Goal: Task Accomplishment & Management: Complete application form

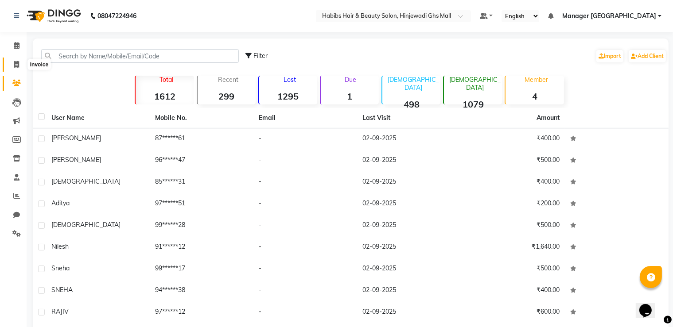
click at [20, 62] on span at bounding box center [16, 65] width 15 height 10
select select "service"
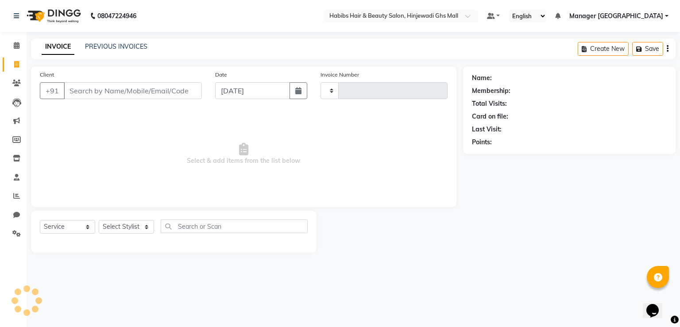
type input "0768"
select select "7463"
click at [159, 90] on input "Client" at bounding box center [133, 90] width 138 height 17
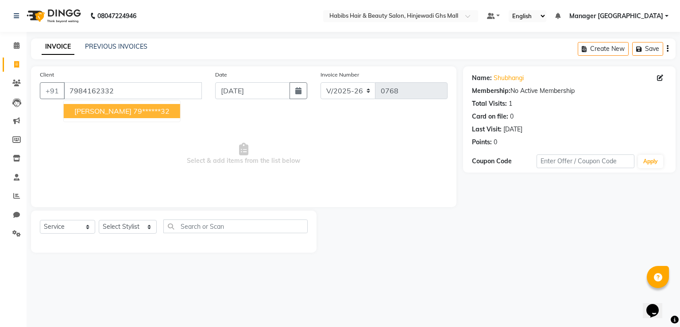
click at [133, 113] on ngb-highlight "79******32" at bounding box center [151, 111] width 36 height 9
type input "79******32"
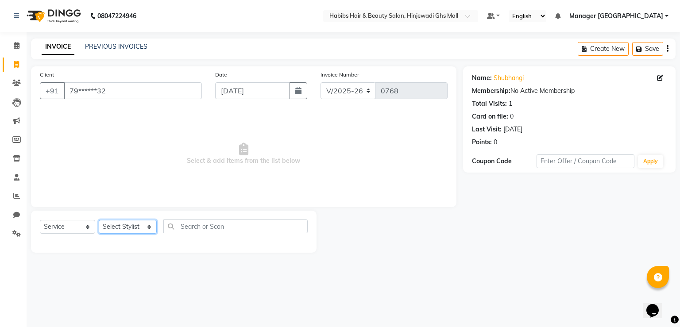
click at [133, 229] on select "Select Stylist [PERSON_NAME] Manager GHS MALL [PERSON_NAME] POOJA [PERSON_NAME]" at bounding box center [128, 227] width 58 height 14
select select "80822"
click at [99, 221] on select "Select Stylist [PERSON_NAME] Manager GHS MALL [PERSON_NAME] POOJA [PERSON_NAME]" at bounding box center [128, 227] width 58 height 14
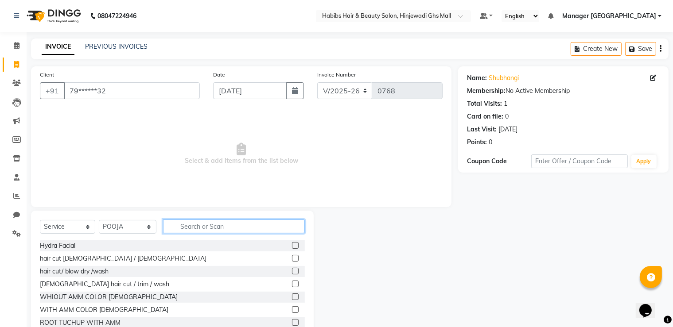
click at [228, 225] on input "text" at bounding box center [234, 227] width 142 height 14
drag, startPoint x: 287, startPoint y: 269, endPoint x: 306, endPoint y: 263, distance: 20.4
click at [292, 269] on label at bounding box center [295, 271] width 7 height 7
click at [292, 269] on input "checkbox" at bounding box center [295, 272] width 6 height 6
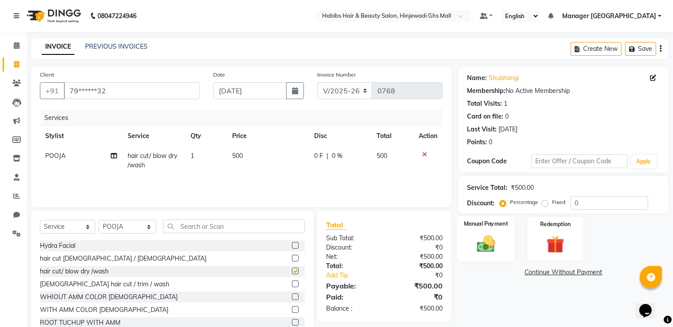
checkbox input "false"
click at [481, 218] on div "Manual Payment" at bounding box center [486, 239] width 58 height 46
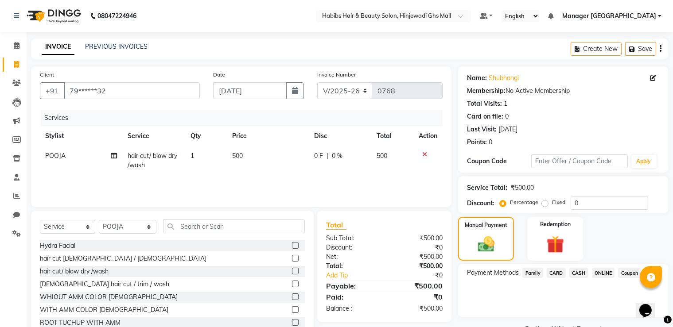
click at [597, 270] on span "ONLINE" at bounding box center [603, 273] width 23 height 10
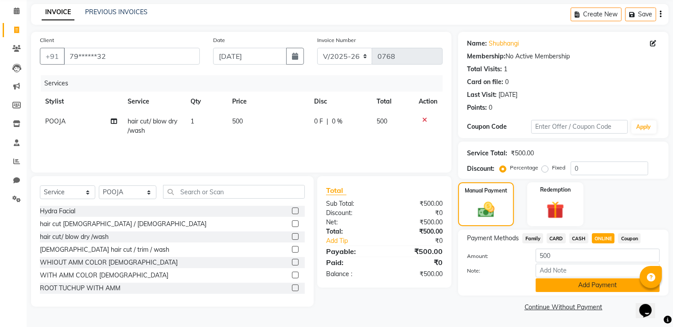
click at [602, 290] on button "Add Payment" at bounding box center [597, 286] width 124 height 14
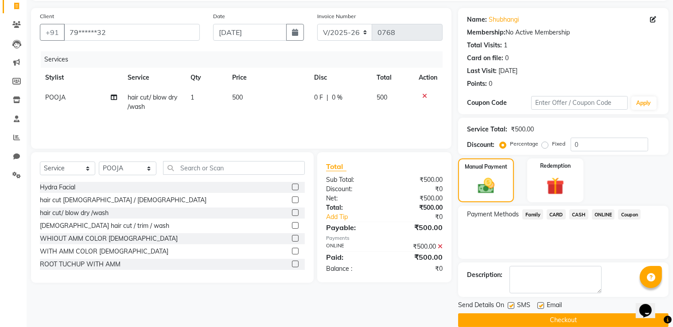
scroll to position [71, 0]
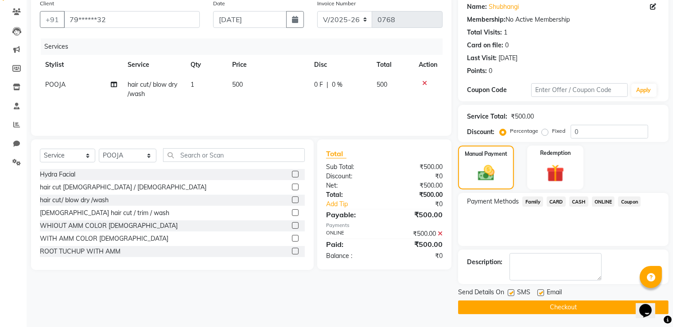
click at [569, 301] on button "Checkout" at bounding box center [563, 308] width 210 height 14
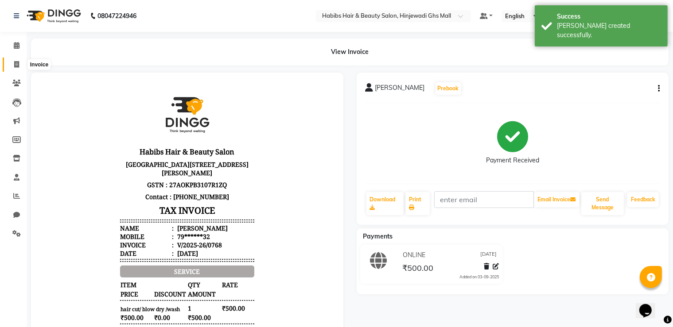
drag, startPoint x: 19, startPoint y: 67, endPoint x: 50, endPoint y: 69, distance: 30.2
click at [19, 67] on span at bounding box center [16, 65] width 15 height 10
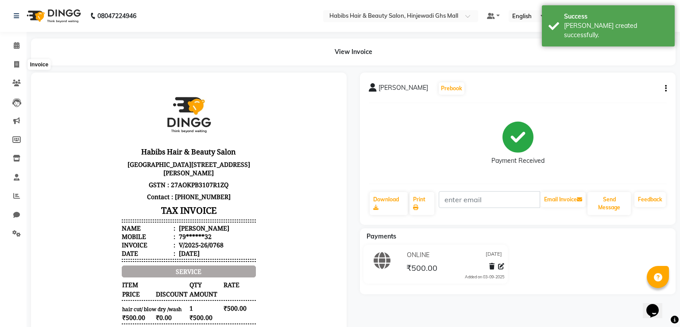
select select "7463"
select select "service"
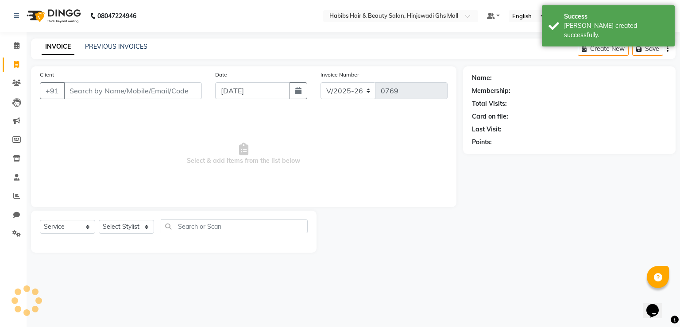
click at [159, 105] on div "Client +91" at bounding box center [120, 88] width 175 height 36
click at [168, 98] on input "Client" at bounding box center [133, 90] width 138 height 17
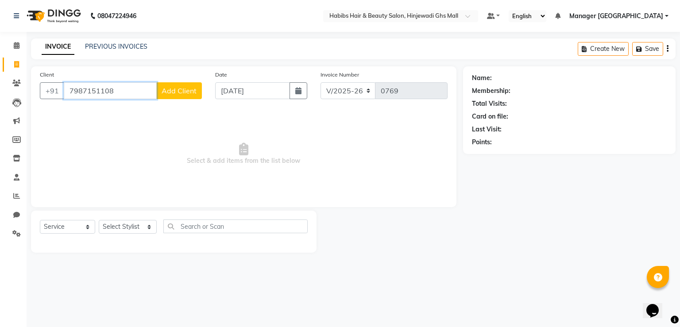
type input "7987151108"
click at [175, 92] on span "Add Client" at bounding box center [179, 90] width 35 height 9
select select "22"
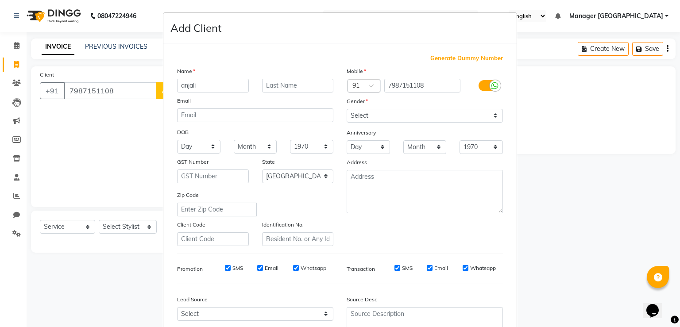
type input "anjali"
click at [415, 110] on select "Select [DEMOGRAPHIC_DATA] [DEMOGRAPHIC_DATA] Other Prefer Not To Say" at bounding box center [425, 116] width 156 height 14
select select "[DEMOGRAPHIC_DATA]"
click at [347, 109] on select "Select [DEMOGRAPHIC_DATA] [DEMOGRAPHIC_DATA] Other Prefer Not To Say" at bounding box center [425, 116] width 156 height 14
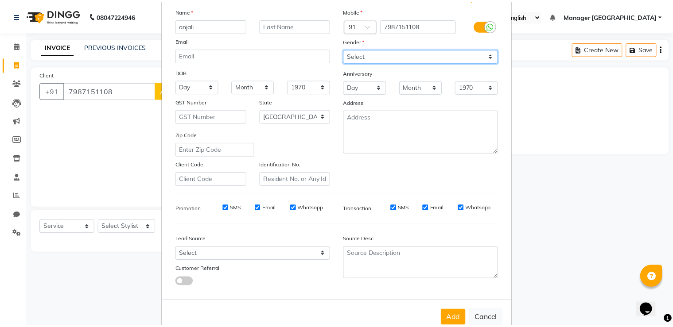
scroll to position [85, 0]
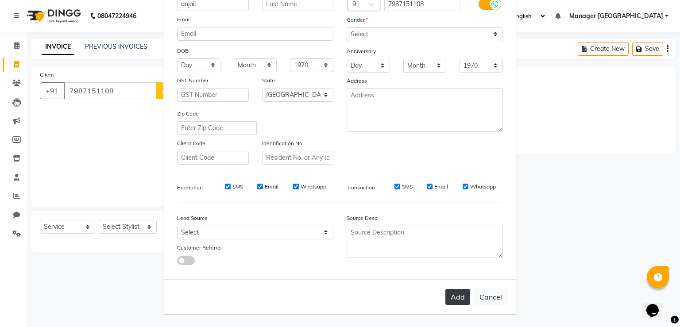
click at [455, 301] on button "Add" at bounding box center [457, 297] width 25 height 16
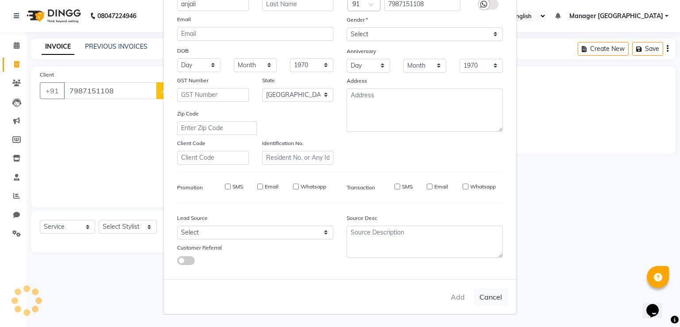
type input "79******08"
select select
select select "null"
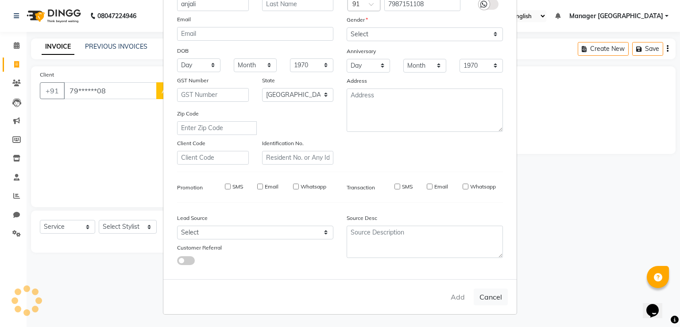
select select
checkbox input "false"
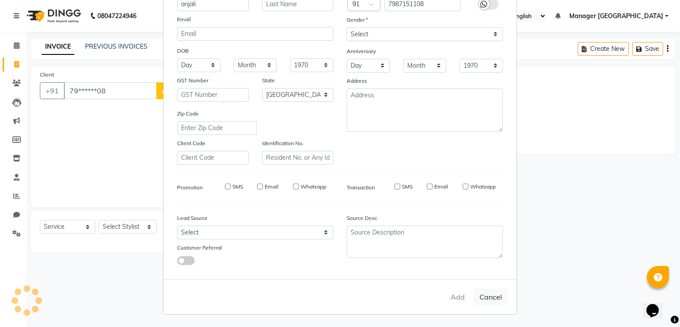
checkbox input "false"
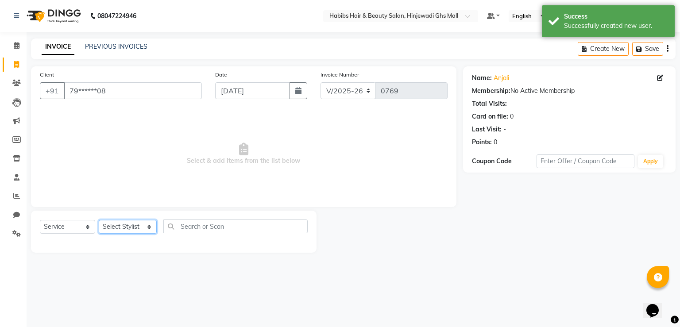
drag, startPoint x: 136, startPoint y: 230, endPoint x: 118, endPoint y: 231, distance: 18.2
click at [136, 230] on select "Select Stylist [PERSON_NAME] Manager GHS MALL [PERSON_NAME] POOJA [PERSON_NAME]" at bounding box center [128, 227] width 58 height 14
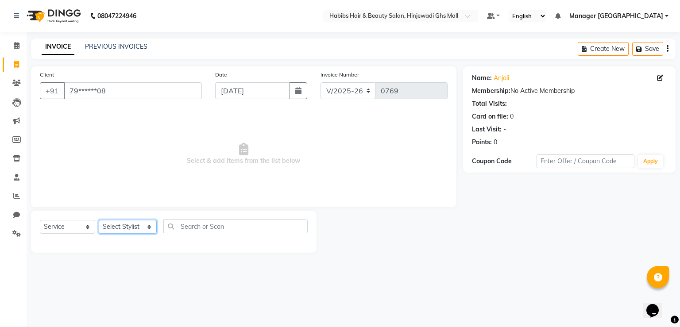
select select "88335"
click at [99, 221] on select "Select Stylist [PERSON_NAME] Manager GHS MALL [PERSON_NAME] POOJA [PERSON_NAME]" at bounding box center [128, 227] width 58 height 14
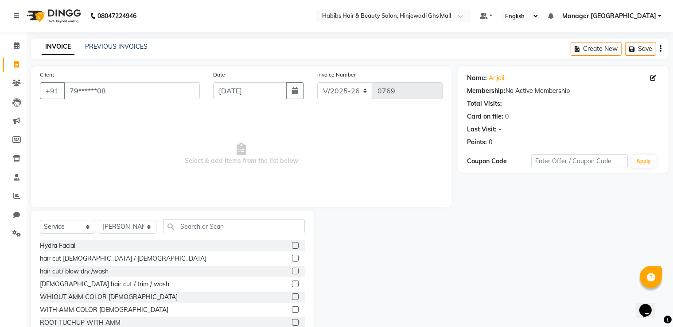
click at [211, 219] on div "Select Service Product Membership Package Voucher Prepaid Gift Card Select Styl…" at bounding box center [172, 276] width 283 height 131
click at [211, 220] on input "text" at bounding box center [234, 227] width 142 height 14
click at [210, 222] on input "text" at bounding box center [234, 227] width 142 height 14
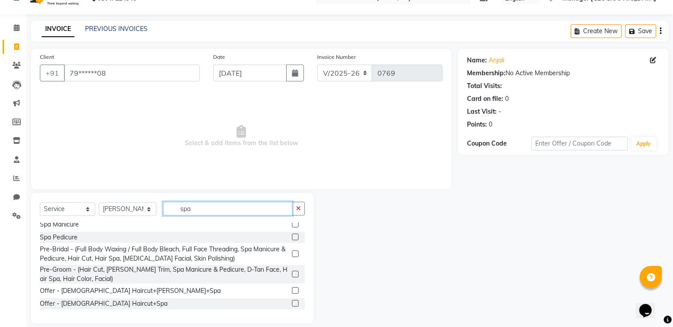
scroll to position [27, 0]
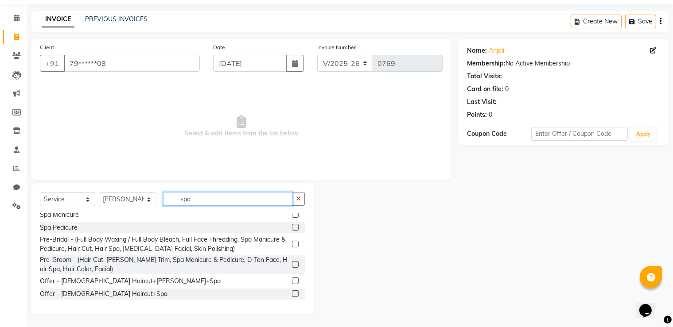
type input "spa"
click at [292, 291] on label at bounding box center [295, 293] width 7 height 7
click at [292, 291] on input "checkbox" at bounding box center [295, 294] width 6 height 6
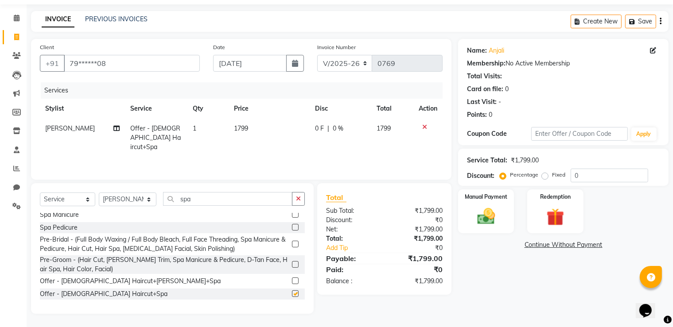
checkbox input "false"
click at [269, 137] on td "1799" at bounding box center [268, 138] width 81 height 39
select select "88335"
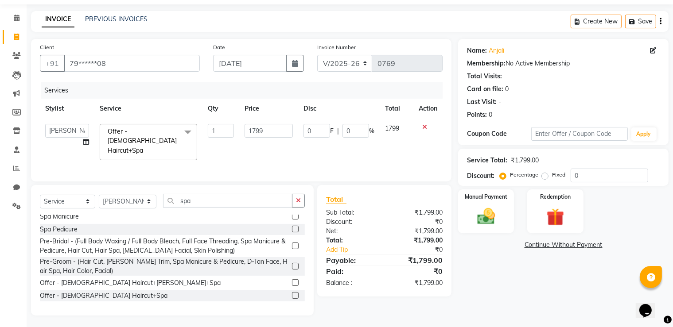
click at [269, 136] on input "1799" at bounding box center [268, 131] width 49 height 14
click at [271, 133] on input "1799" at bounding box center [268, 131] width 49 height 14
type input "1770"
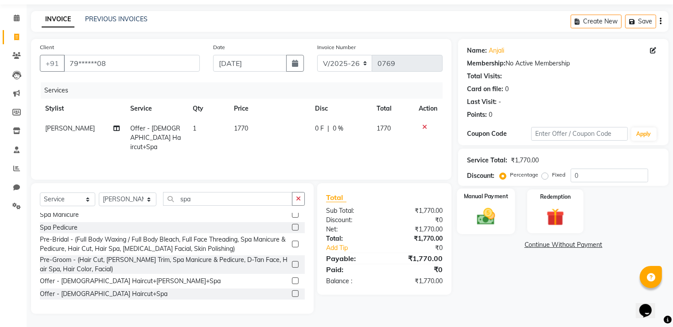
click at [475, 218] on img at bounding box center [486, 216] width 30 height 21
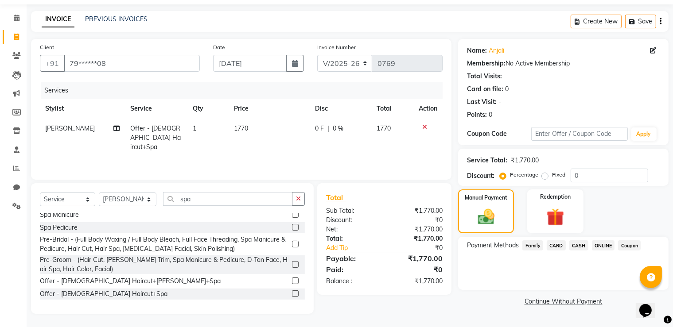
click at [601, 246] on span "ONLINE" at bounding box center [603, 245] width 23 height 10
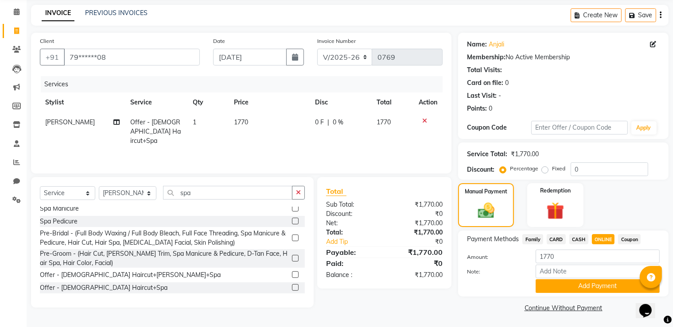
scroll to position [35, 0]
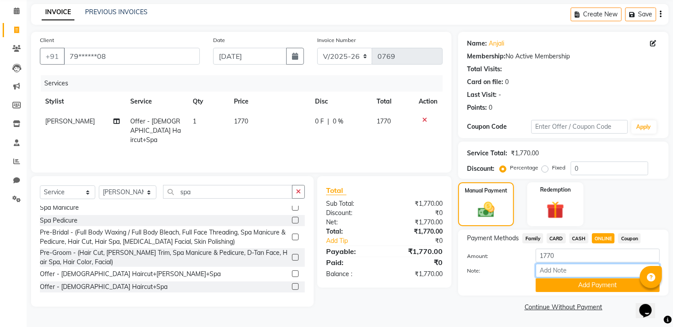
click at [603, 277] on input "Note:" at bounding box center [597, 271] width 124 height 14
click at [602, 279] on button "Add Payment" at bounding box center [597, 286] width 124 height 14
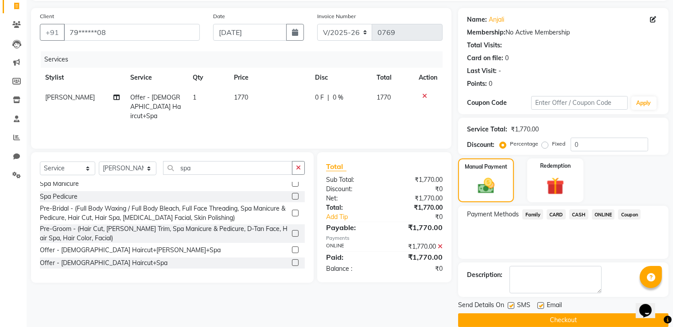
scroll to position [71, 0]
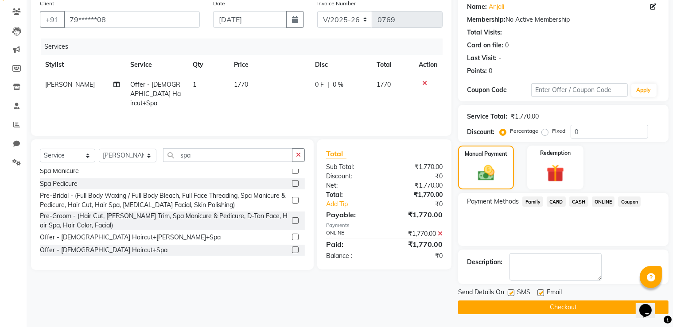
click at [564, 304] on button "Checkout" at bounding box center [563, 308] width 210 height 14
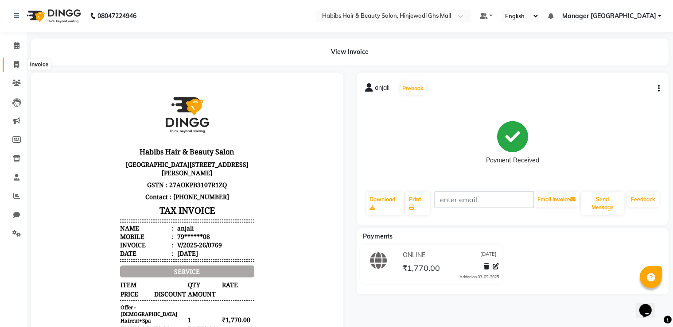
click at [12, 62] on span at bounding box center [16, 65] width 15 height 10
select select "7463"
select select "service"
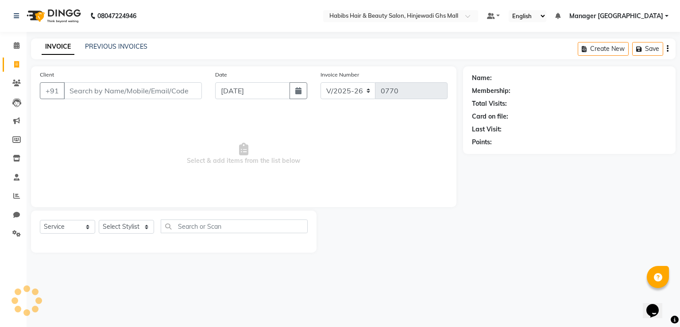
click at [97, 89] on input "Client" at bounding box center [133, 90] width 138 height 17
click at [97, 90] on input "Client" at bounding box center [133, 90] width 138 height 17
click at [100, 82] on div "+91" at bounding box center [121, 90] width 162 height 17
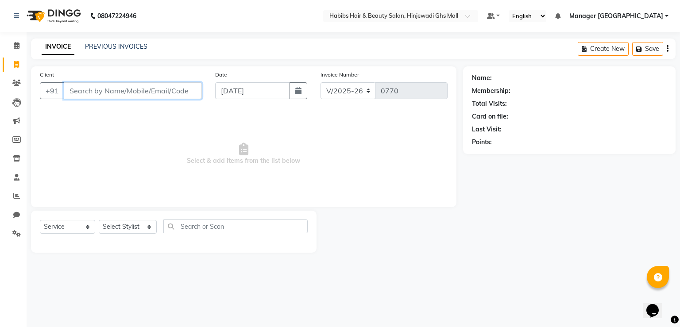
click at [101, 83] on input "Client" at bounding box center [133, 90] width 138 height 17
click at [106, 90] on input "Client" at bounding box center [133, 90] width 138 height 17
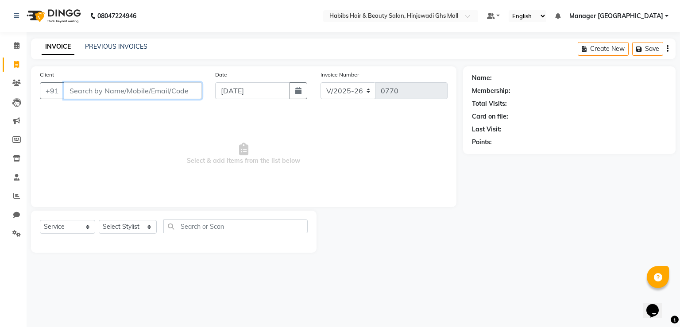
click at [108, 92] on input "Client" at bounding box center [133, 90] width 138 height 17
click at [156, 97] on input "8552019174" at bounding box center [110, 90] width 93 height 17
type input "8552019174"
click at [181, 95] on button "Add Client" at bounding box center [179, 90] width 46 height 17
select select "22"
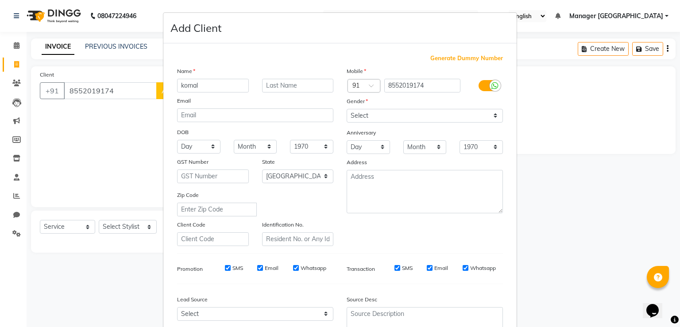
type input "komal"
click at [365, 118] on select "Select [DEMOGRAPHIC_DATA] [DEMOGRAPHIC_DATA] Other Prefer Not To Say" at bounding box center [425, 116] width 156 height 14
select select "[DEMOGRAPHIC_DATA]"
click at [347, 109] on select "Select [DEMOGRAPHIC_DATA] [DEMOGRAPHIC_DATA] Other Prefer Not To Say" at bounding box center [425, 116] width 156 height 14
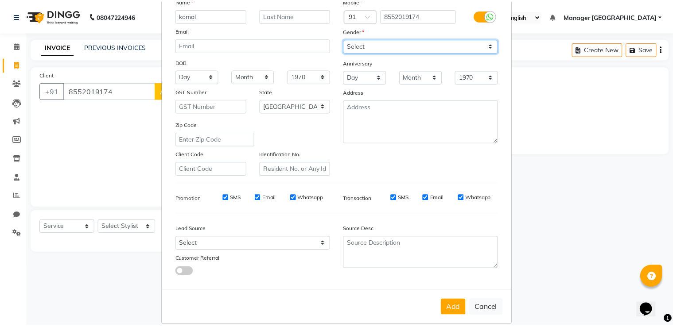
scroll to position [85, 0]
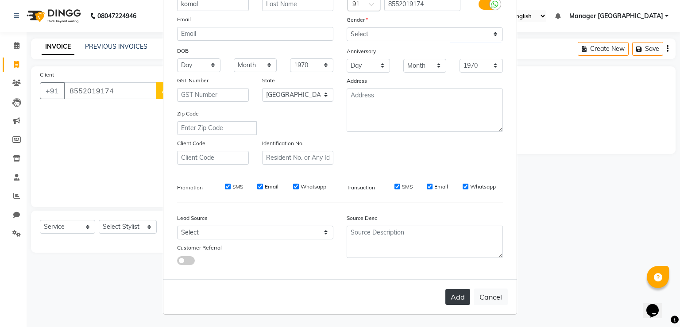
drag, startPoint x: 462, startPoint y: 294, endPoint x: 117, endPoint y: 288, distance: 344.6
click at [461, 294] on button "Add" at bounding box center [457, 297] width 25 height 16
type input "85******74"
select select
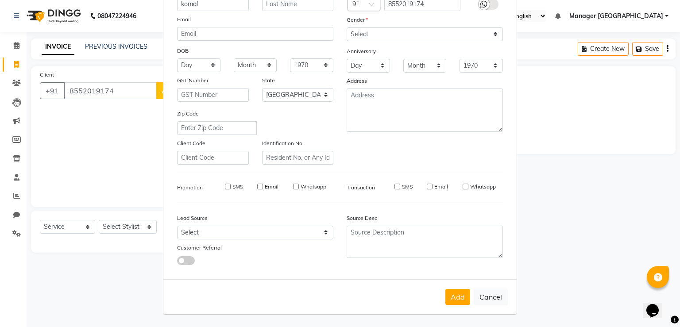
select select
select select "null"
select select
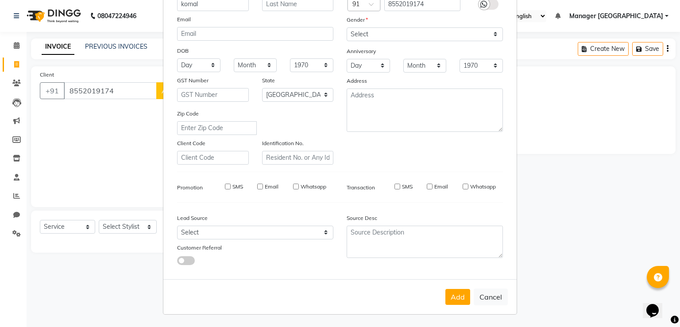
select select
checkbox input "false"
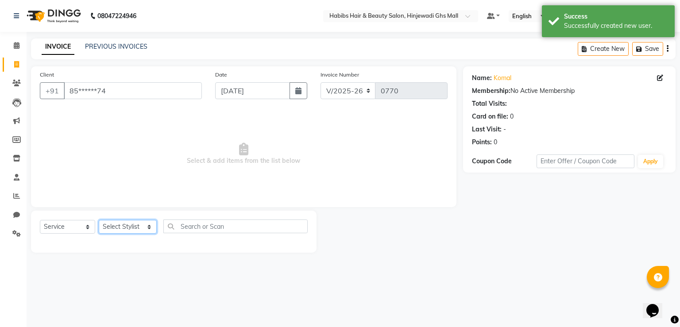
click at [143, 226] on select "Select Stylist [PERSON_NAME] Manager GHS MALL [PERSON_NAME] POOJA [PERSON_NAME]" at bounding box center [128, 227] width 58 height 14
select select "65787"
click at [99, 221] on select "Select Stylist [PERSON_NAME] Manager GHS MALL [PERSON_NAME] POOJA [PERSON_NAME]" at bounding box center [128, 227] width 58 height 14
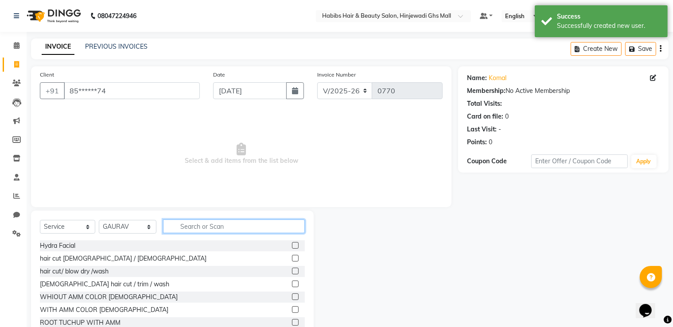
click at [183, 220] on input "text" at bounding box center [234, 227] width 142 height 14
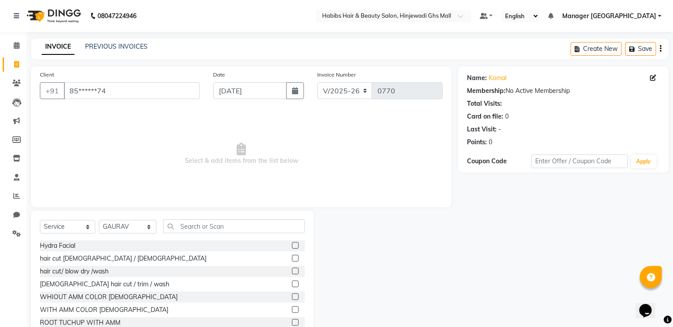
click at [292, 259] on label at bounding box center [295, 258] width 7 height 7
click at [292, 259] on input "checkbox" at bounding box center [295, 259] width 6 height 6
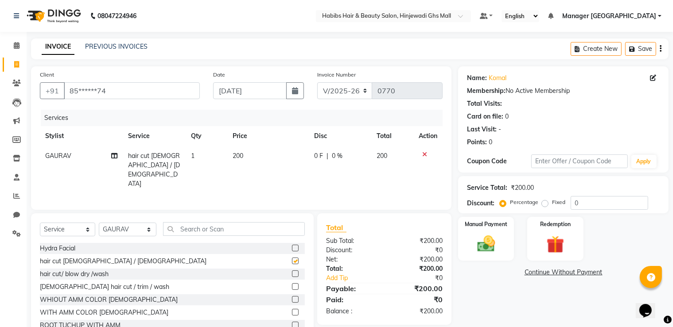
checkbox input "false"
click at [485, 257] on div "Manual Payment" at bounding box center [486, 239] width 58 height 46
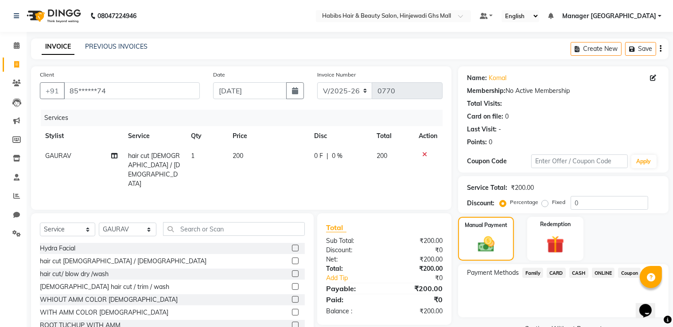
click at [603, 273] on span "ONLINE" at bounding box center [603, 273] width 23 height 10
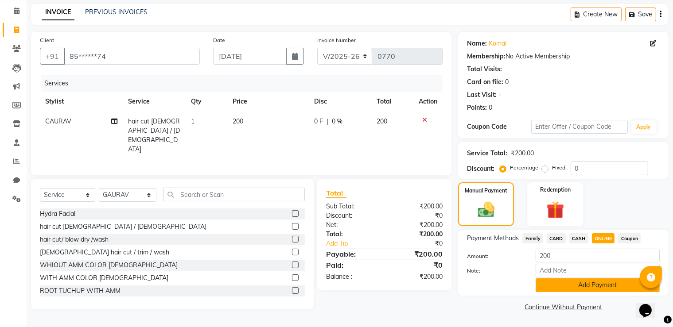
click at [602, 287] on button "Add Payment" at bounding box center [597, 286] width 124 height 14
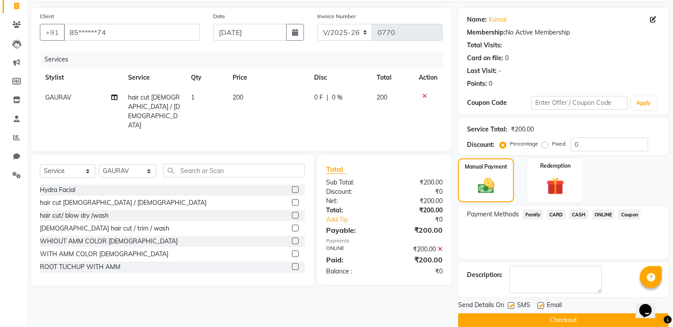
scroll to position [71, 0]
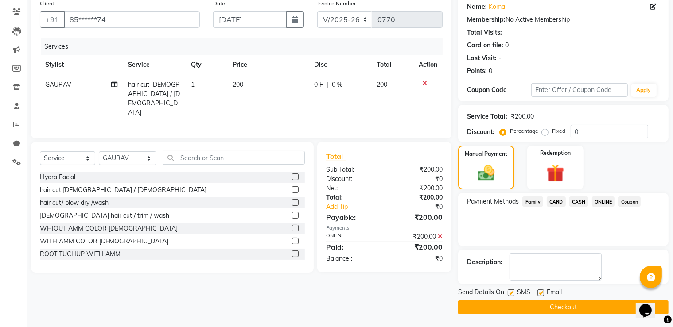
click at [581, 306] on button "Checkout" at bounding box center [563, 308] width 210 height 14
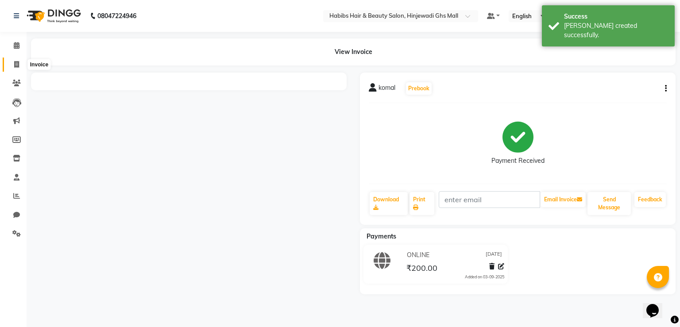
click at [16, 63] on icon at bounding box center [16, 64] width 5 height 7
select select "service"
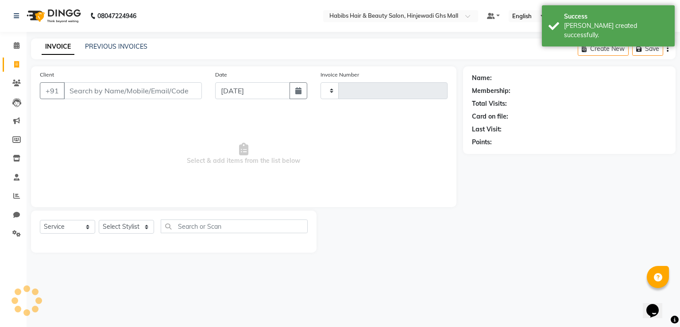
type input "0771"
select select "7463"
click at [181, 92] on input "Client" at bounding box center [133, 90] width 138 height 17
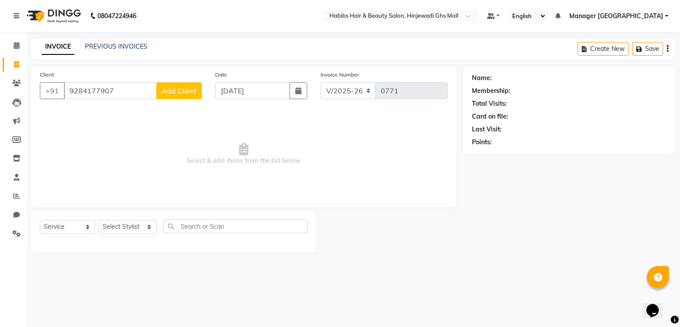
type input "9284177907"
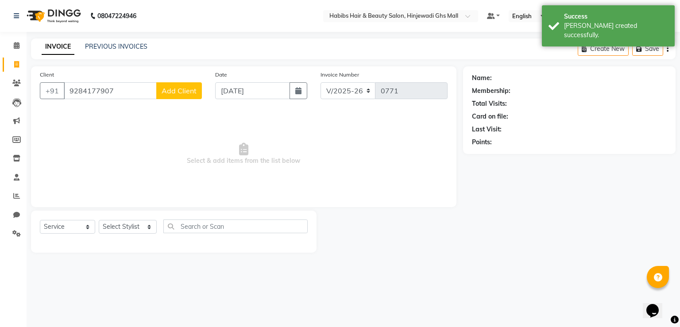
click at [195, 90] on span "Add Client" at bounding box center [179, 90] width 35 height 9
select select "22"
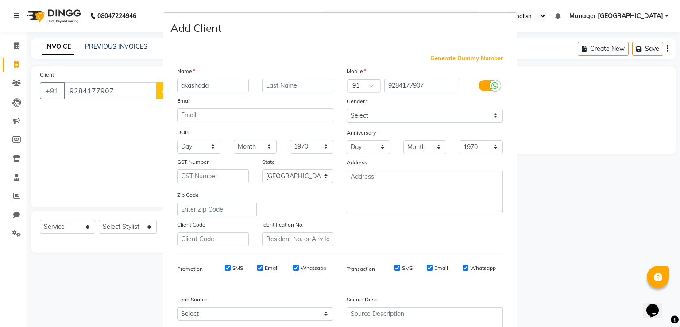
type input "akashada"
click at [352, 116] on select "Select [DEMOGRAPHIC_DATA] [DEMOGRAPHIC_DATA] Other Prefer Not To Say" at bounding box center [425, 116] width 156 height 14
select select "[DEMOGRAPHIC_DATA]"
click at [347, 109] on select "Select [DEMOGRAPHIC_DATA] [DEMOGRAPHIC_DATA] Other Prefer Not To Say" at bounding box center [425, 116] width 156 height 14
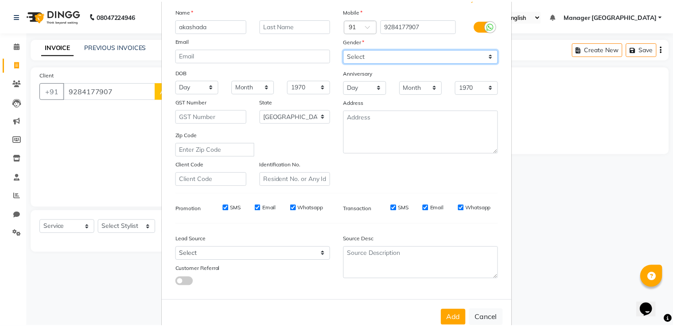
scroll to position [85, 0]
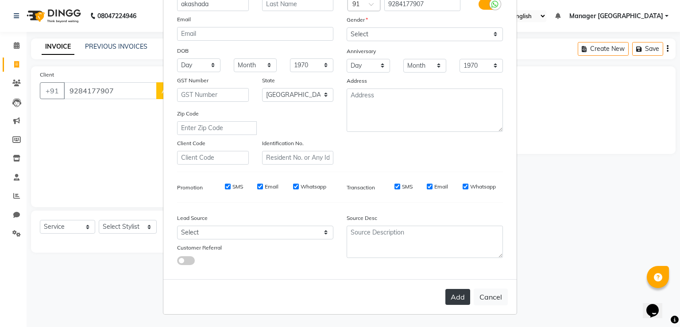
click at [457, 295] on button "Add" at bounding box center [457, 297] width 25 height 16
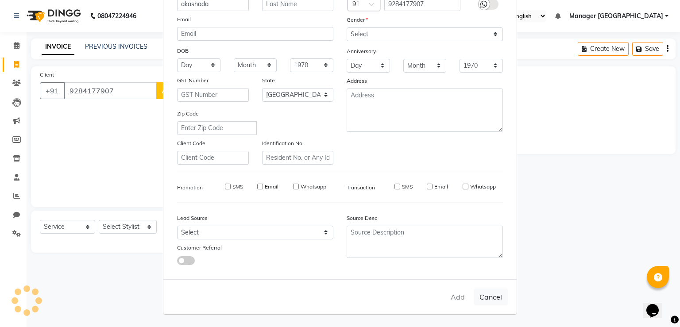
type input "92******07"
select select
select select "null"
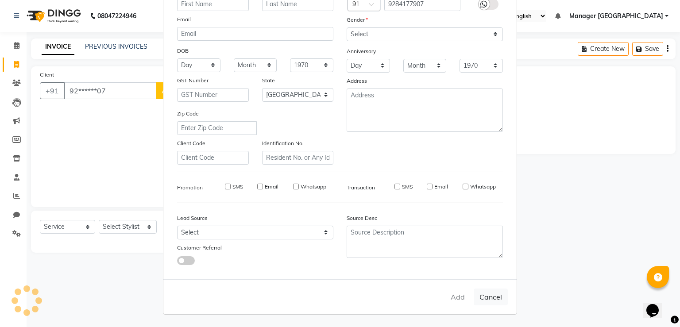
select select
checkbox input "false"
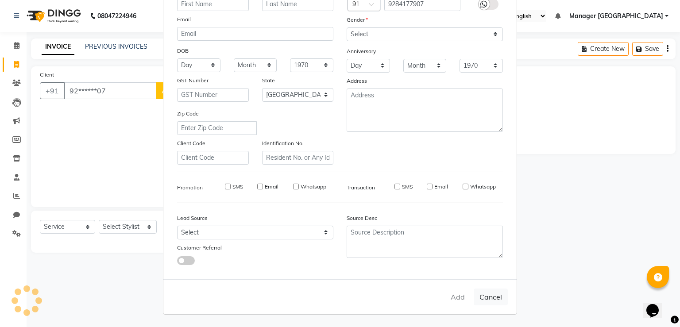
checkbox input "false"
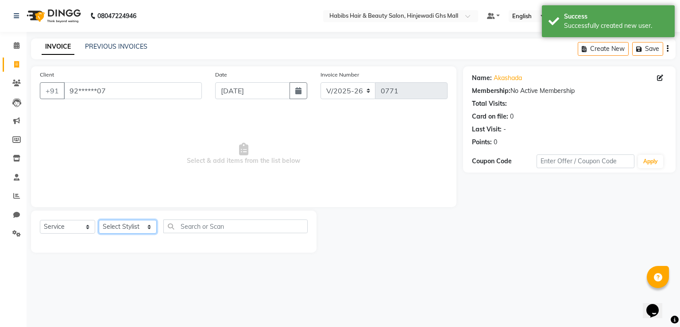
click at [137, 228] on select "Select Stylist [PERSON_NAME] Manager GHS MALL [PERSON_NAME] POOJA [PERSON_NAME]" at bounding box center [128, 227] width 58 height 14
select select "70585"
click at [99, 221] on select "Select Stylist [PERSON_NAME] Manager GHS MALL [PERSON_NAME] POOJA [PERSON_NAME]" at bounding box center [128, 227] width 58 height 14
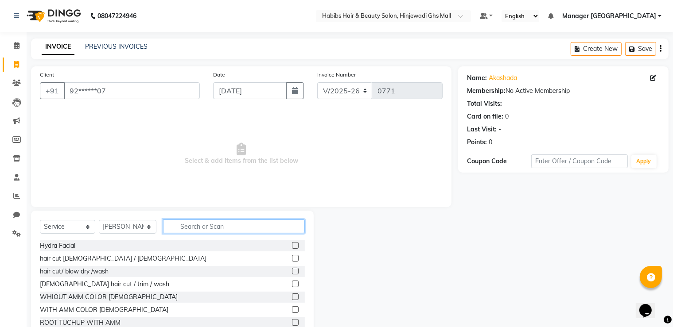
click at [223, 233] on input "text" at bounding box center [234, 227] width 142 height 14
click at [292, 271] on label at bounding box center [295, 271] width 7 height 7
click at [292, 271] on input "checkbox" at bounding box center [295, 272] width 6 height 6
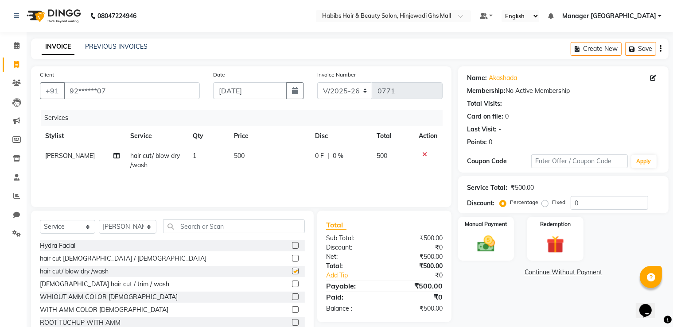
checkbox input "false"
click at [466, 248] on div "Manual Payment" at bounding box center [486, 239] width 58 height 46
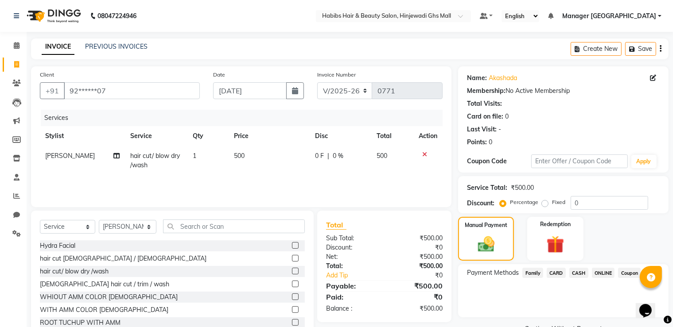
click at [595, 270] on span "ONLINE" at bounding box center [603, 273] width 23 height 10
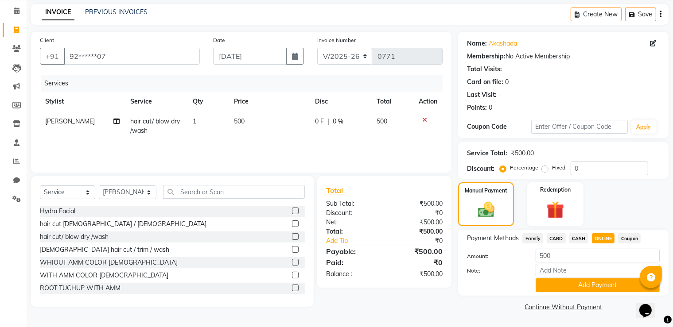
click at [616, 286] on button "Add Payment" at bounding box center [597, 286] width 124 height 14
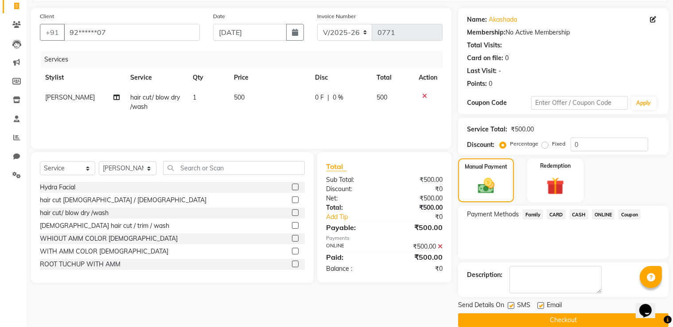
scroll to position [71, 0]
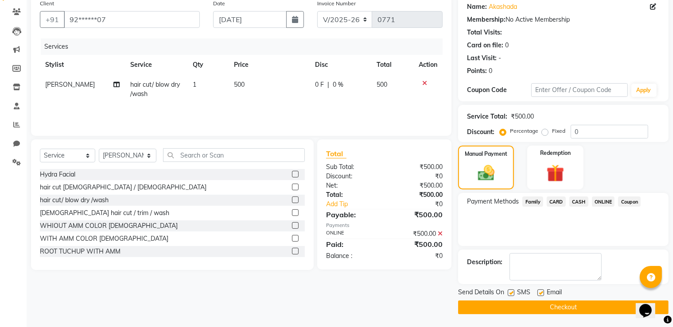
click at [515, 310] on button "Checkout" at bounding box center [563, 308] width 210 height 14
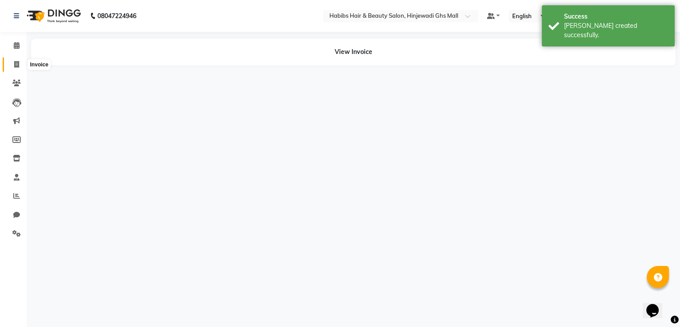
click at [18, 60] on span at bounding box center [16, 65] width 15 height 10
select select "service"
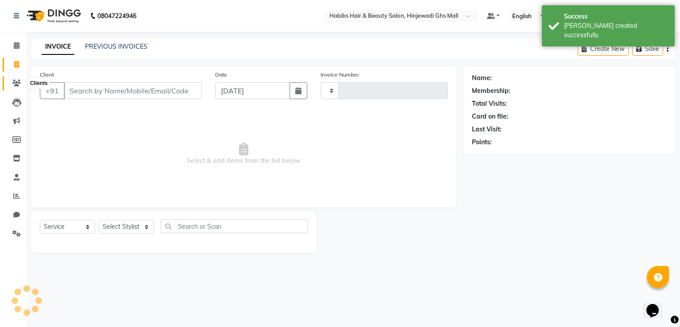
click at [23, 79] on span at bounding box center [16, 83] width 15 height 10
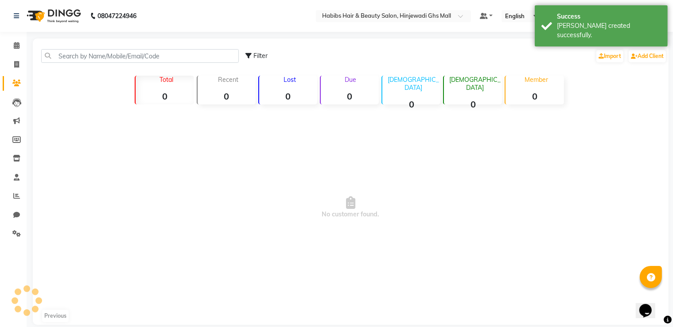
click at [29, 64] on main "Filter Import Add Client Total 0 Recent 0 Lost 0 Due 0 [DEMOGRAPHIC_DATA] 0 [DE…" at bounding box center [350, 189] width 646 height 300
click at [23, 65] on span at bounding box center [16, 65] width 15 height 10
select select "service"
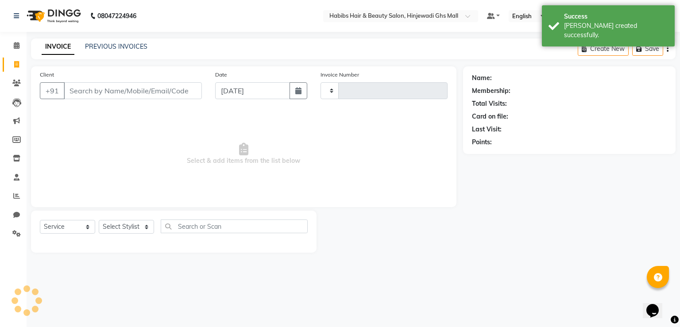
click at [13, 67] on span at bounding box center [16, 65] width 15 height 10
select select "service"
click at [116, 94] on input "Client" at bounding box center [133, 90] width 138 height 17
click at [116, 95] on input "Client" at bounding box center [133, 90] width 138 height 17
click at [117, 95] on input "Client" at bounding box center [133, 90] width 138 height 17
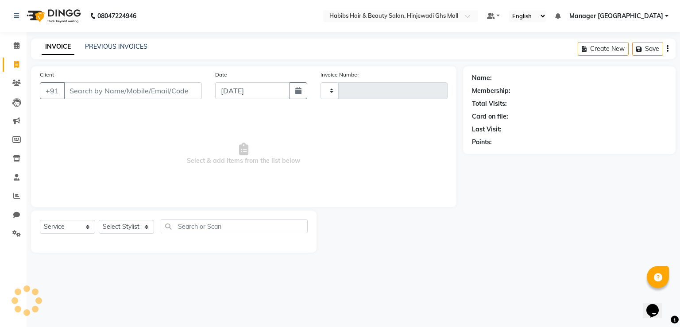
type input "0772"
select select "7463"
click at [96, 99] on input "Client" at bounding box center [133, 90] width 138 height 17
click at [97, 98] on input "Client" at bounding box center [133, 90] width 138 height 17
drag, startPoint x: 97, startPoint y: 96, endPoint x: 175, endPoint y: 90, distance: 78.2
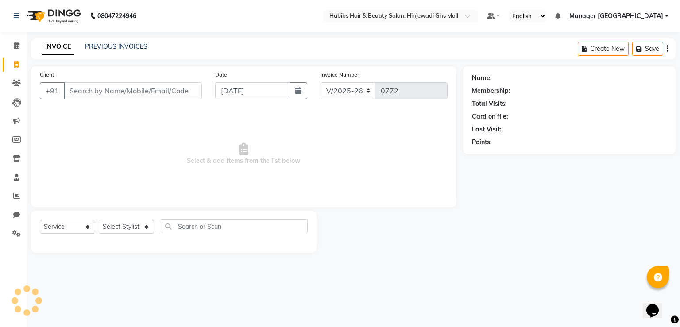
click at [98, 96] on input "Client" at bounding box center [133, 90] width 138 height 17
click at [198, 63] on main "INVOICE PREVIOUS INVOICES Create New Save Client +91 Date [DATE] Invoice Number…" at bounding box center [354, 153] width 654 height 228
click at [107, 97] on input "Client" at bounding box center [133, 90] width 138 height 17
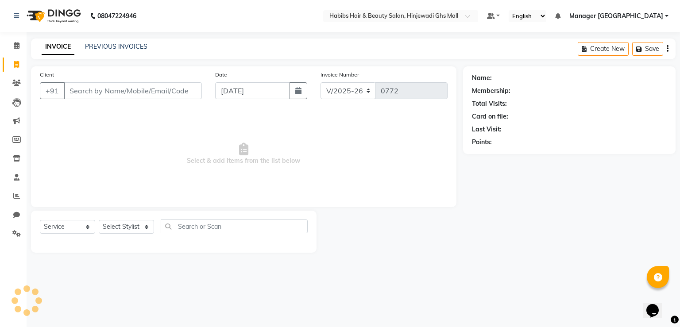
click at [130, 155] on span "Select & add items from the list below" at bounding box center [244, 154] width 408 height 89
click at [102, 89] on input "Client" at bounding box center [133, 90] width 138 height 17
drag, startPoint x: 124, startPoint y: 95, endPoint x: 171, endPoint y: 72, distance: 52.5
click at [123, 95] on input "Client" at bounding box center [133, 90] width 138 height 17
click at [183, 62] on main "INVOICE PREVIOUS INVOICES Create New Save Client +91 Date [DATE] Invoice Number…" at bounding box center [354, 153] width 654 height 228
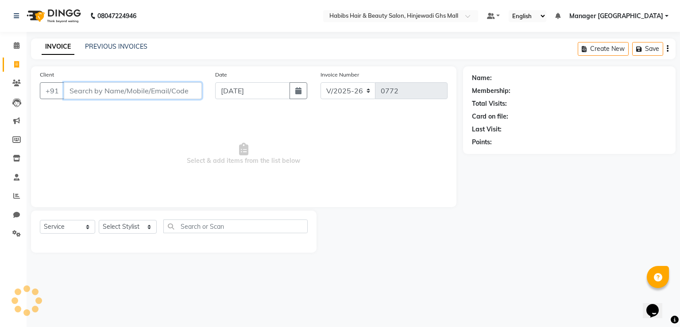
click at [152, 91] on input "Client" at bounding box center [133, 90] width 138 height 17
click at [131, 85] on input "Client" at bounding box center [133, 90] width 138 height 17
click at [130, 89] on input "Client" at bounding box center [133, 90] width 138 height 17
click at [128, 91] on input "Client" at bounding box center [133, 90] width 138 height 17
click at [126, 92] on input "Client" at bounding box center [133, 90] width 138 height 17
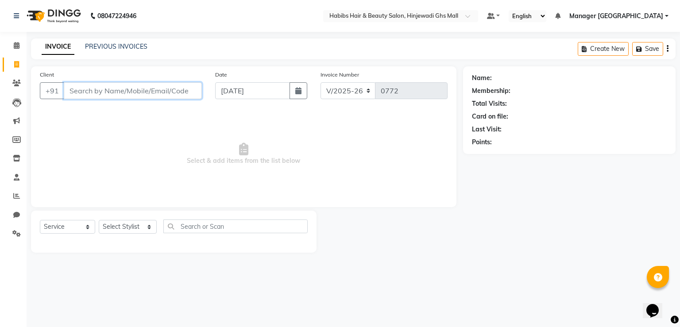
click at [126, 92] on input "Client" at bounding box center [133, 90] width 138 height 17
click at [239, 165] on span "Select & add items from the list below" at bounding box center [244, 154] width 408 height 89
drag, startPoint x: 382, startPoint y: 139, endPoint x: 227, endPoint y: 194, distance: 164.3
click at [227, 194] on span "Select & add items from the list below" at bounding box center [244, 154] width 408 height 89
drag, startPoint x: 658, startPoint y: 216, endPoint x: 522, endPoint y: 209, distance: 136.6
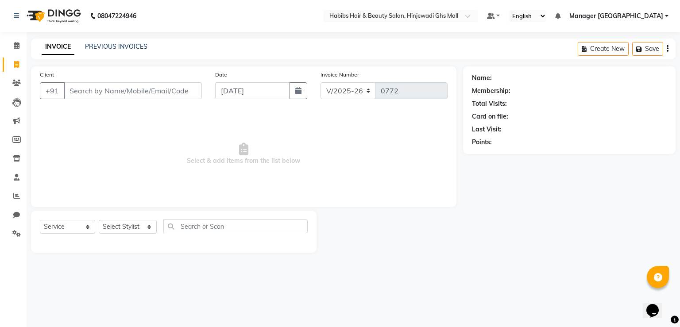
click at [661, 215] on div "Name: Membership: Total Visits: Card on file: Last Visit: Points:" at bounding box center [572, 159] width 219 height 186
drag, startPoint x: 296, startPoint y: 163, endPoint x: 188, endPoint y: 163, distance: 108.0
click at [188, 163] on span "Select & add items from the list below" at bounding box center [244, 154] width 408 height 89
click at [182, 186] on span "Select & add items from the list below" at bounding box center [244, 154] width 408 height 89
drag, startPoint x: 306, startPoint y: 157, endPoint x: 188, endPoint y: 165, distance: 118.9
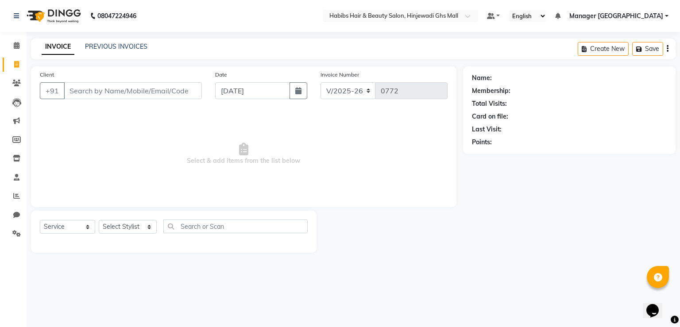
click at [188, 165] on span "Select & add items from the list below" at bounding box center [244, 154] width 408 height 89
click at [257, 184] on span "Select & add items from the list below" at bounding box center [244, 154] width 408 height 89
drag, startPoint x: 314, startPoint y: 161, endPoint x: 142, endPoint y: 157, distance: 172.7
click at [142, 157] on span "Select & add items from the list below" at bounding box center [244, 154] width 408 height 89
drag, startPoint x: 137, startPoint y: 154, endPoint x: 207, endPoint y: 163, distance: 70.2
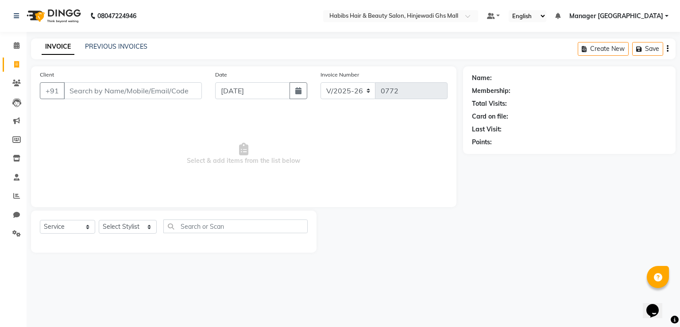
click at [138, 153] on span "Select & add items from the list below" at bounding box center [244, 154] width 408 height 89
click at [487, 177] on div "Name: Membership: Total Visits: Card on file: Last Visit: Points:" at bounding box center [572, 159] width 219 height 186
drag, startPoint x: 479, startPoint y: 177, endPoint x: 467, endPoint y: 182, distance: 12.5
click at [480, 177] on div "Client +91 Date [DATE] Invoice Number V/2025 V/[PHONE_NUMBER] Select & add item…" at bounding box center [353, 159] width 658 height 186
click at [153, 108] on div "Client +91 Date [DATE] Invoice Number V/2025 V/[PHONE_NUMBER] Select & add item…" at bounding box center [244, 136] width 426 height 141
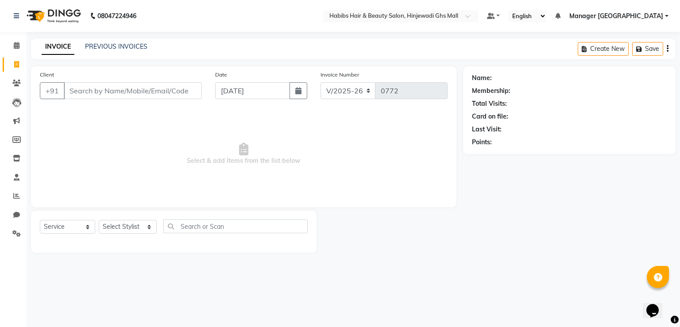
click at [147, 50] on div "INVOICE PREVIOUS INVOICES" at bounding box center [94, 47] width 127 height 10
click at [112, 46] on link "PREVIOUS INVOICES" at bounding box center [116, 47] width 62 height 8
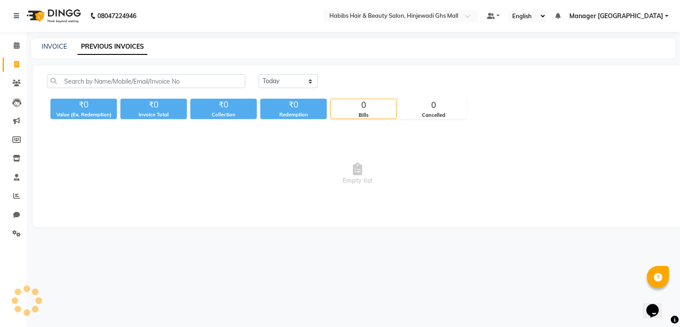
click at [110, 46] on link "PREVIOUS INVOICES" at bounding box center [112, 47] width 70 height 16
click at [60, 43] on div "INVOICE" at bounding box center [54, 46] width 25 height 9
click at [59, 44] on link "INVOICE" at bounding box center [54, 47] width 25 height 8
select select "service"
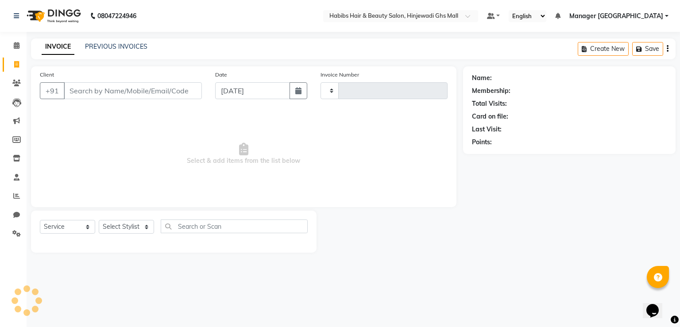
click at [78, 47] on div "INVOICE PREVIOUS INVOICES" at bounding box center [89, 46] width 116 height 9
click at [85, 47] on div "INVOICE PREVIOUS INVOICES" at bounding box center [89, 46] width 116 height 9
click at [96, 46] on link "PREVIOUS INVOICES" at bounding box center [116, 47] width 62 height 8
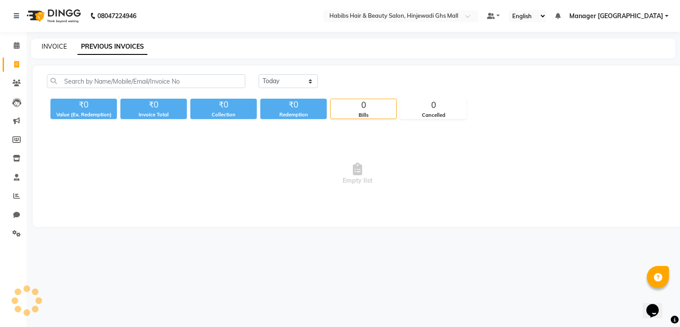
click at [67, 49] on div "INVOICE PREVIOUS INVOICES" at bounding box center [348, 46] width 634 height 9
click at [65, 49] on link "INVOICE" at bounding box center [54, 47] width 25 height 8
select select "service"
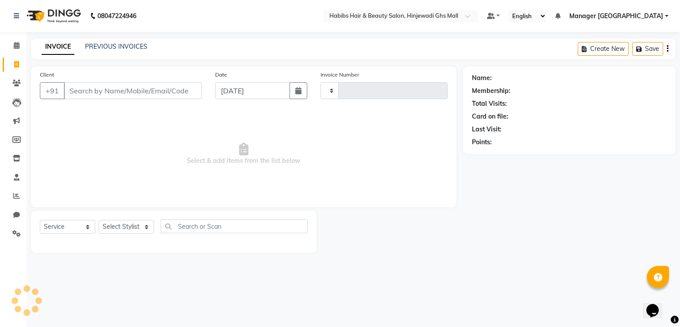
drag, startPoint x: 139, startPoint y: 86, endPoint x: 145, endPoint y: 82, distance: 7.0
click at [146, 84] on input "Client" at bounding box center [133, 90] width 138 height 17
click at [117, 41] on div "INVOICE PREVIOUS INVOICES Create New Save" at bounding box center [353, 49] width 645 height 21
click at [108, 44] on link "PREVIOUS INVOICES" at bounding box center [116, 47] width 62 height 8
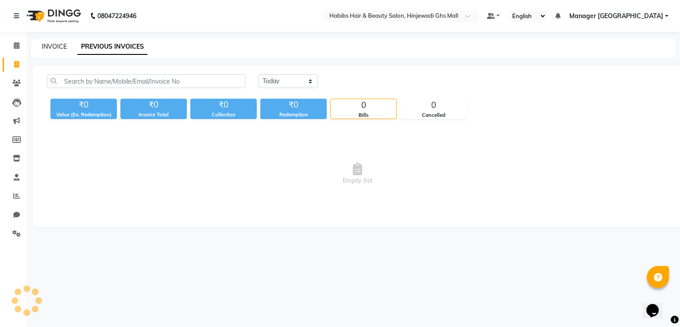
click at [48, 44] on link "INVOICE" at bounding box center [54, 47] width 25 height 8
select select "service"
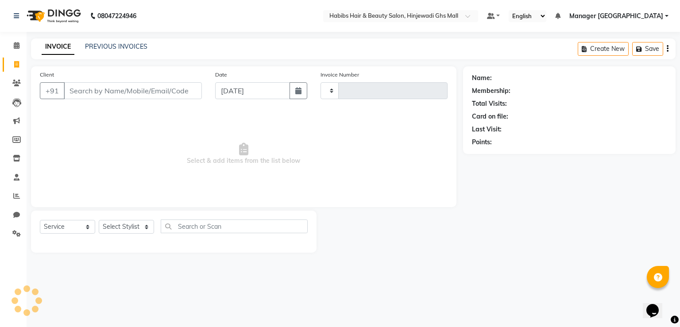
drag, startPoint x: 158, startPoint y: 82, endPoint x: 162, endPoint y: 97, distance: 14.6
click at [158, 82] on div "Client +91" at bounding box center [120, 88] width 175 height 36
click at [214, 146] on span "Select & add items from the list below" at bounding box center [244, 154] width 408 height 89
drag, startPoint x: 186, startPoint y: 89, endPoint x: 179, endPoint y: 89, distance: 7.5
click at [186, 89] on input "Client" at bounding box center [133, 90] width 138 height 17
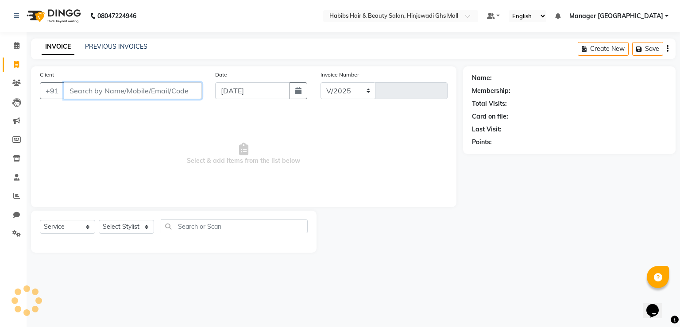
select select "7463"
type input "0772"
click at [157, 131] on span "Select & add items from the list below" at bounding box center [244, 154] width 408 height 89
click at [153, 88] on input "Client" at bounding box center [133, 90] width 138 height 17
click at [155, 128] on span "Select & add items from the list below" at bounding box center [244, 154] width 408 height 89
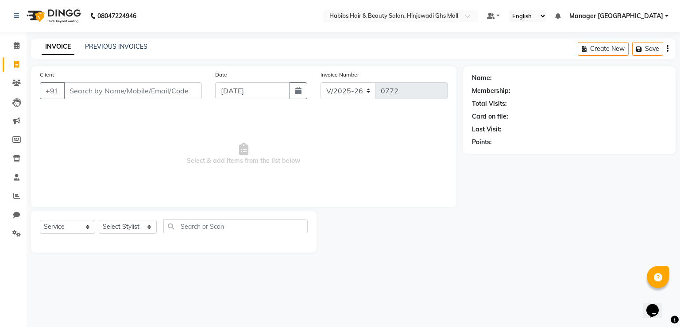
drag, startPoint x: 143, startPoint y: 131, endPoint x: 470, endPoint y: 161, distance: 328.2
click at [470, 161] on div "Client +91 Date [DATE] Invoice Number V/2025 V/[PHONE_NUMBER] Select & add item…" at bounding box center [353, 159] width 658 height 186
drag, startPoint x: 501, startPoint y: 163, endPoint x: 320, endPoint y: 224, distance: 191.0
click at [320, 224] on div "Client +91 Date [DATE] Invoice Number V/2025 V/[PHONE_NUMBER] Select & add item…" at bounding box center [353, 159] width 658 height 186
click at [256, 181] on div "Client +91 Date [DATE] Invoice Number V/2025 V/[PHONE_NUMBER] Select & add item…" at bounding box center [243, 159] width 439 height 186
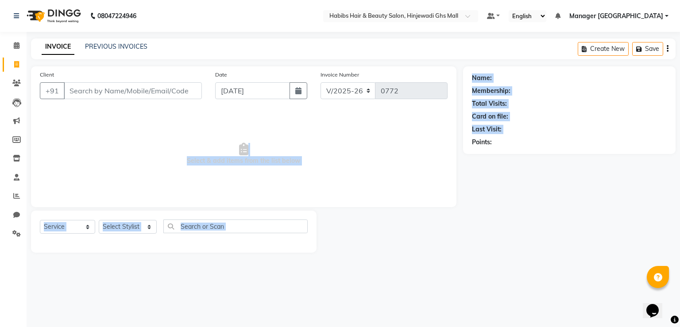
drag, startPoint x: 243, startPoint y: 155, endPoint x: 470, endPoint y: 164, distance: 227.4
click at [470, 164] on div "Client +91 Date [DATE] Invoice Number V/2025 V/[PHONE_NUMBER] Select & add item…" at bounding box center [353, 159] width 658 height 186
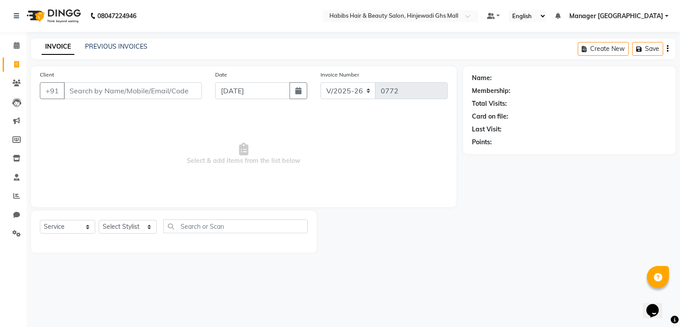
click at [533, 223] on div "Name: Membership: Total Visits: Card on file: Last Visit: Points:" at bounding box center [572, 159] width 219 height 186
click at [426, 205] on div "Client +91 Date [DATE] Invoice Number V/2025 V/[PHONE_NUMBER] Select & add item…" at bounding box center [244, 136] width 426 height 141
click at [429, 205] on div "Client +91 Date [DATE] Invoice Number V/2025 V/[PHONE_NUMBER] Select & add item…" at bounding box center [244, 136] width 426 height 141
drag, startPoint x: 429, startPoint y: 205, endPoint x: 334, endPoint y: 104, distance: 138.8
click at [430, 159] on div "Client +91 Date [DATE] Invoice Number V/2025 V/[PHONE_NUMBER] Select & add item…" at bounding box center [244, 136] width 426 height 141
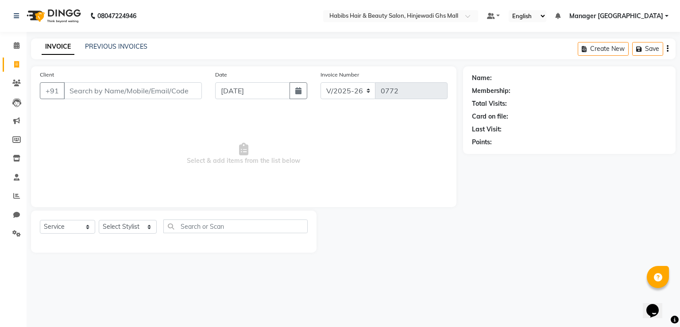
click at [182, 32] on div "08047224946 Select Location × Habibs Hair & Beauty Salon, Hinjewadi Ghs Mall De…" at bounding box center [340, 163] width 680 height 327
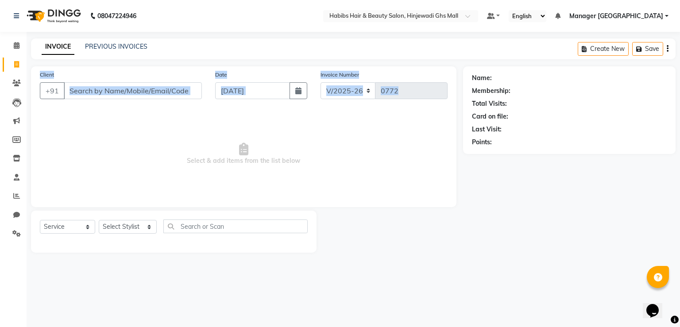
drag, startPoint x: 182, startPoint y: 32, endPoint x: 35, endPoint y: 138, distance: 181.1
click at [35, 138] on div "08047224946 Select Location × Habibs Hair & Beauty Salon, Hinjewadi Ghs Mall De…" at bounding box center [340, 163] width 680 height 327
click at [159, 154] on span "Select & add items from the list below" at bounding box center [244, 154] width 408 height 89
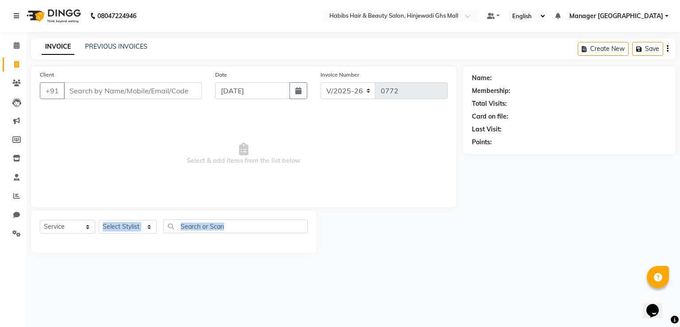
drag, startPoint x: 357, startPoint y: 258, endPoint x: 119, endPoint y: 204, distance: 244.4
click at [118, 208] on main "INVOICE PREVIOUS INVOICES Create New Save Client +91 Date [DATE] Invoice Number…" at bounding box center [354, 153] width 654 height 228
click at [131, 169] on span "Select & add items from the list below" at bounding box center [244, 154] width 408 height 89
drag, startPoint x: 352, startPoint y: 148, endPoint x: 0, endPoint y: 125, distance: 352.4
click at [0, 125] on app-home "08047224946 Select Location × Habibs Hair & Beauty Salon, Hinjewadi Ghs Mall De…" at bounding box center [340, 133] width 680 height 266
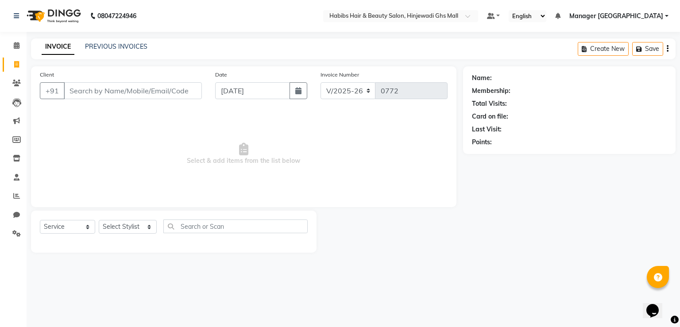
click at [81, 133] on span "Select & add items from the list below" at bounding box center [244, 154] width 408 height 89
click at [532, 161] on div "Name: Membership: Total Visits: Card on file: Last Visit: Points:" at bounding box center [572, 159] width 219 height 186
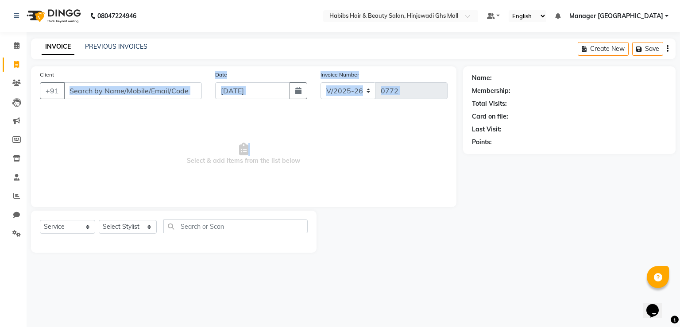
drag, startPoint x: 202, startPoint y: 62, endPoint x: 131, endPoint y: 171, distance: 130.7
click at [131, 171] on main "INVOICE PREVIOUS INVOICES Create New Save Client +91 Date [DATE] Invoice Number…" at bounding box center [354, 153] width 654 height 228
drag, startPoint x: 131, startPoint y: 170, endPoint x: 490, endPoint y: 191, distance: 359.7
click at [130, 170] on span "Select & add items from the list below" at bounding box center [244, 154] width 408 height 89
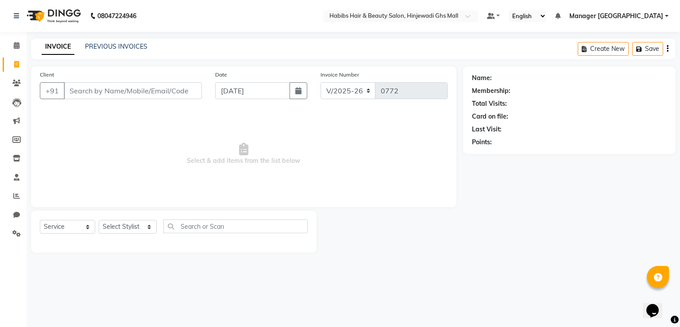
click at [601, 200] on div "Name: Membership: Total Visits: Card on file: Last Visit: Points:" at bounding box center [572, 159] width 219 height 186
drag, startPoint x: 511, startPoint y: 205, endPoint x: 392, endPoint y: 237, distance: 122.6
click at [392, 237] on div "Client +91 Date [DATE] Invoice Number V/2025 V/[PHONE_NUMBER] Select & add item…" at bounding box center [353, 159] width 658 height 186
click at [464, 231] on div "Name: Membership: Total Visits: Card on file: Last Visit: Points:" at bounding box center [572, 159] width 219 height 186
drag, startPoint x: 546, startPoint y: 138, endPoint x: 481, endPoint y: 183, distance: 78.6
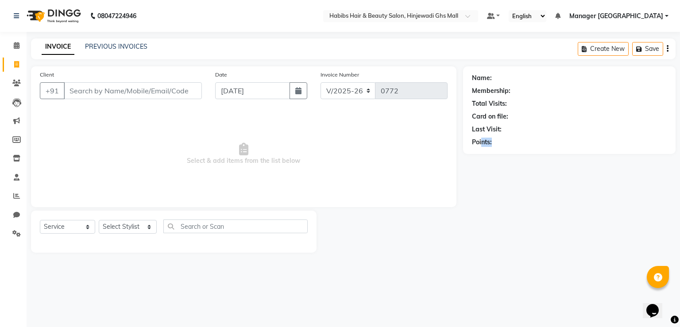
click at [481, 183] on div "Name: Membership: Total Visits: Card on file: Last Visit: Points:" at bounding box center [572, 159] width 219 height 186
drag, startPoint x: 480, startPoint y: 183, endPoint x: 471, endPoint y: 161, distance: 23.6
click at [480, 183] on div "Name: Membership: Total Visits: Card on file: Last Visit: Points:" at bounding box center [572, 159] width 219 height 186
drag, startPoint x: 548, startPoint y: 81, endPoint x: 611, endPoint y: 218, distance: 151.2
click at [611, 218] on div "Name: Membership: Total Visits: Card on file: Last Visit: Points:" at bounding box center [572, 159] width 219 height 186
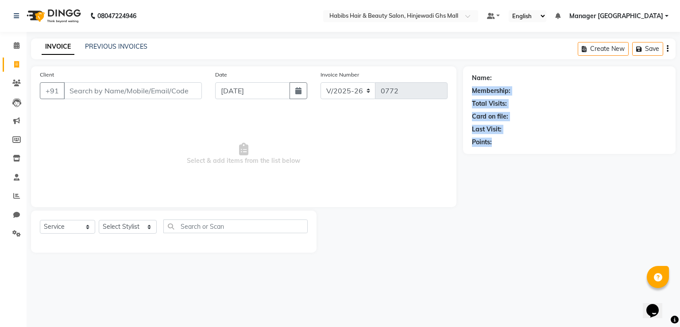
click at [548, 228] on div "Name: Membership: Total Visits: Card on file: Last Visit: Points:" at bounding box center [572, 159] width 219 height 186
